Goal: Task Accomplishment & Management: Manage account settings

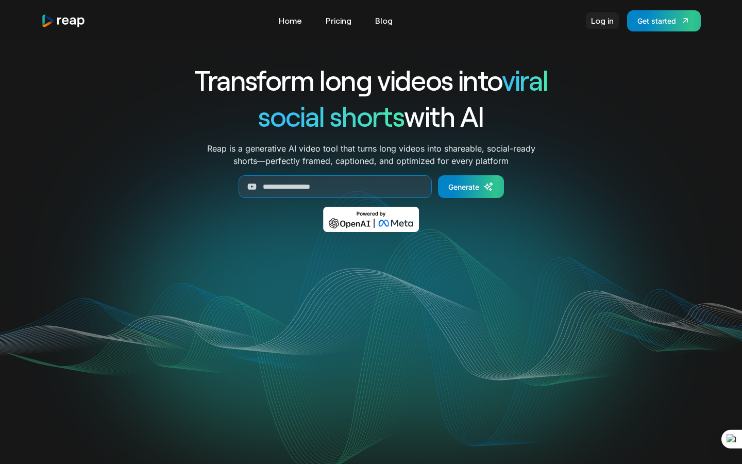
click at [603, 21] on link "Log in" at bounding box center [602, 20] width 33 height 16
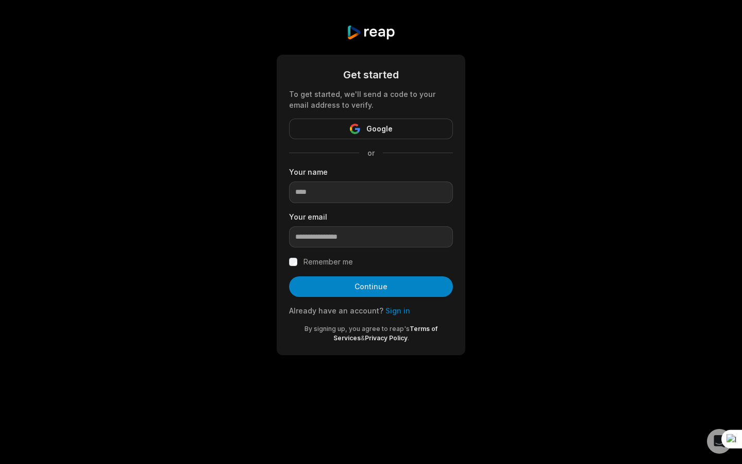
click at [381, 131] on span "Google" at bounding box center [379, 129] width 26 height 12
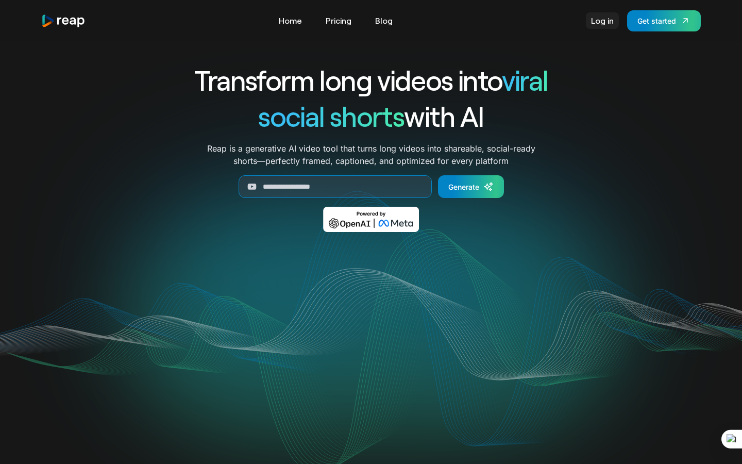
click at [607, 18] on link "Log in" at bounding box center [602, 20] width 33 height 16
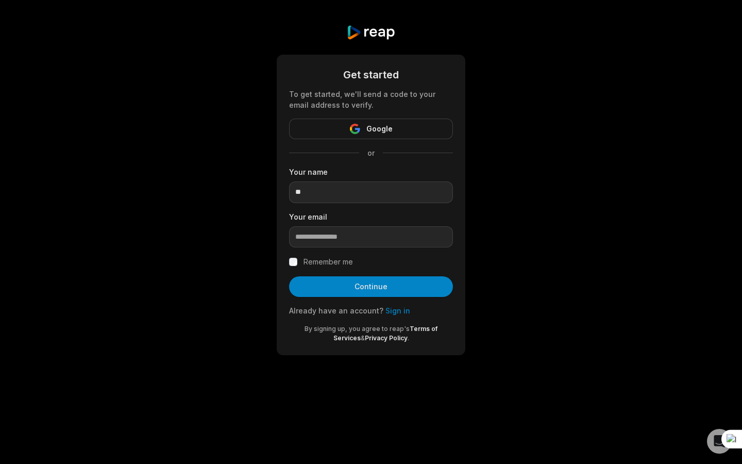
type input "*"
type input "**********"
click at [321, 243] on input "email" at bounding box center [371, 237] width 164 height 22
type input "*********"
click at [385, 307] on link "Sign in" at bounding box center [397, 310] width 25 height 9
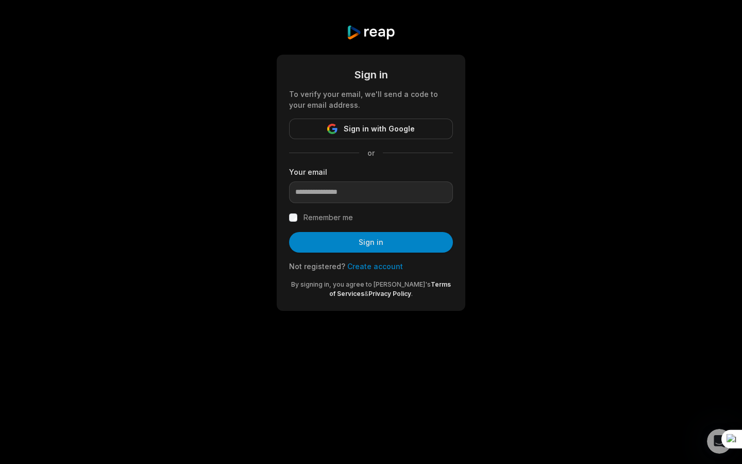
click at [347, 158] on div "or" at bounding box center [371, 152] width 164 height 11
click at [347, 195] on input "email" at bounding box center [371, 192] width 164 height 22
type input "**********"
click at [348, 245] on button "Sign in" at bounding box center [371, 242] width 164 height 21
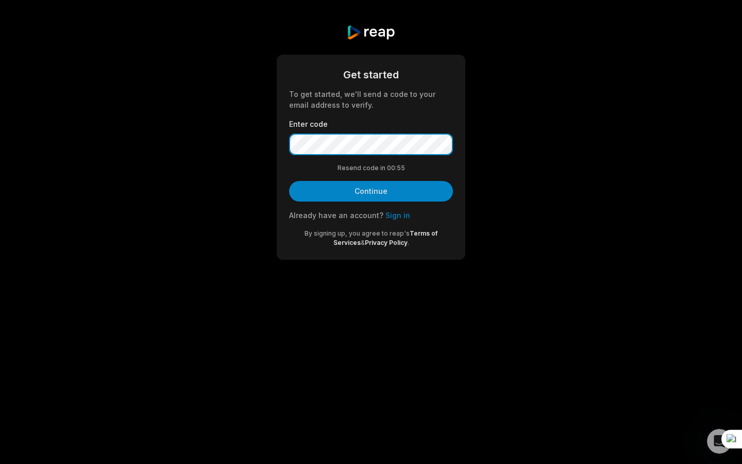
click at [289, 181] on button "Continue" at bounding box center [371, 191] width 164 height 21
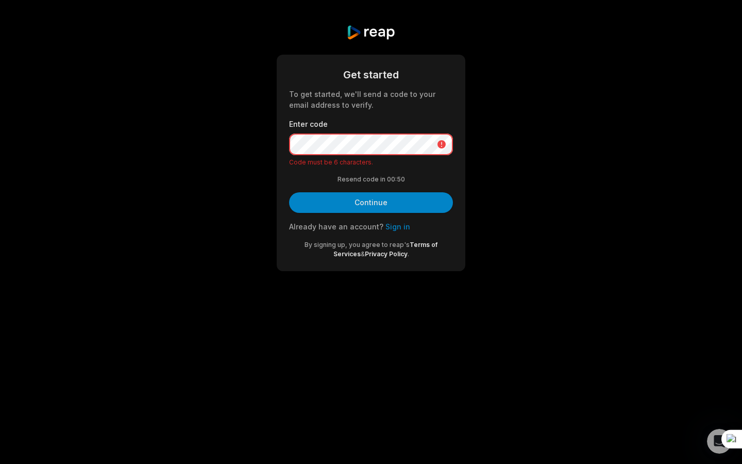
click at [287, 141] on div "Get started To get started, we'll send a code to your email address to verify. …" at bounding box center [371, 163] width 188 height 216
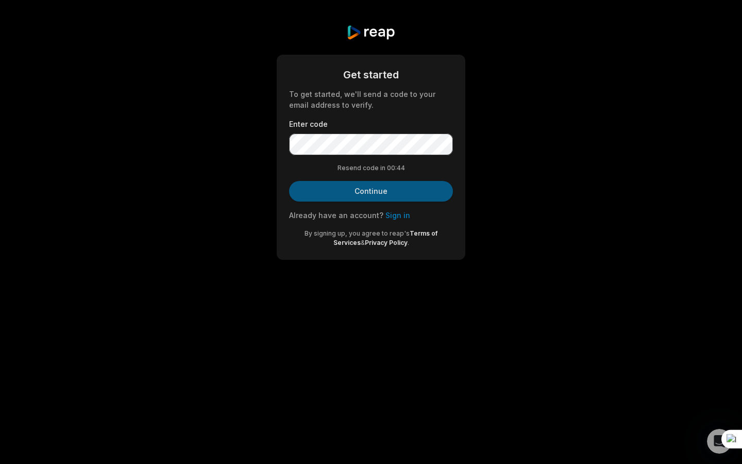
click at [310, 193] on button "Continue" at bounding box center [371, 191] width 164 height 21
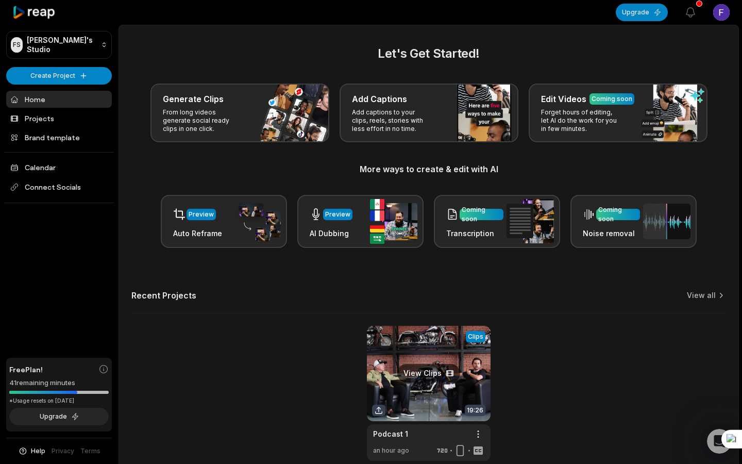
scroll to position [50, 0]
